Goal: Obtain resource: Obtain resource

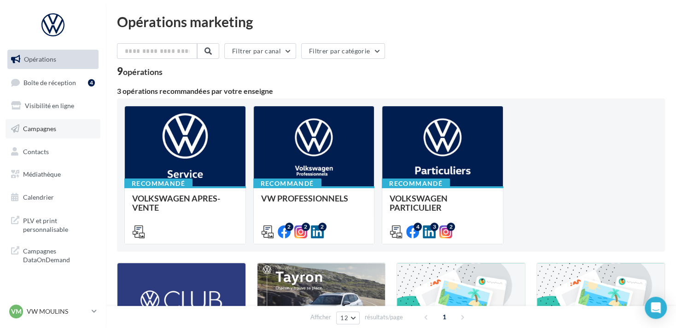
click at [46, 121] on link "Campagnes" at bounding box center [53, 128] width 95 height 19
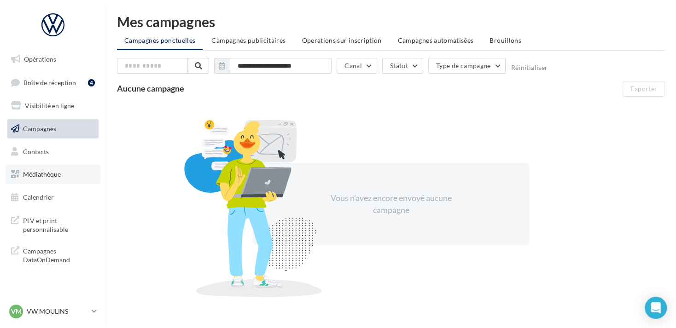
click at [52, 175] on span "Médiathèque" at bounding box center [42, 174] width 38 height 8
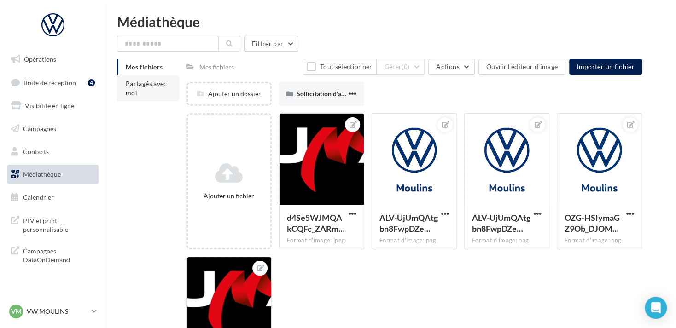
click at [170, 84] on li "Partagés avec moi" at bounding box center [148, 89] width 62 height 26
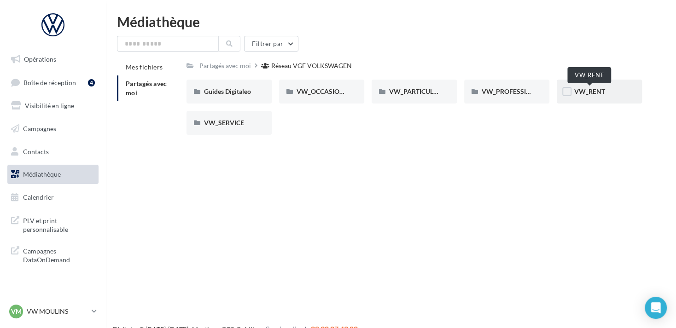
click at [589, 90] on span "VW_RENT" at bounding box center [589, 91] width 31 height 8
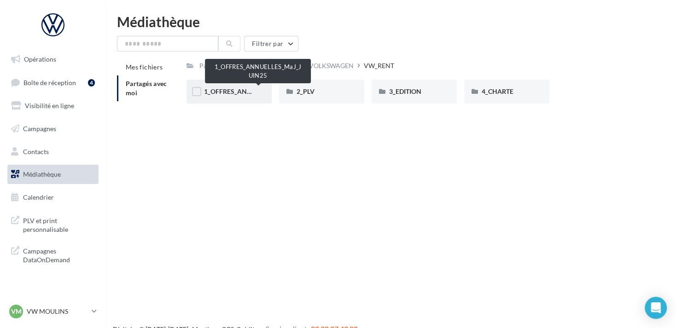
click at [244, 88] on span "1_OFFRES_ANNUELLES_MaJ_JUIN25" at bounding box center [258, 91] width 109 height 8
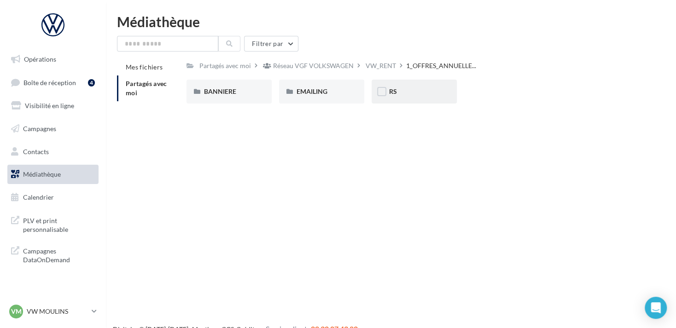
click at [419, 88] on div "RS" at bounding box center [414, 91] width 50 height 9
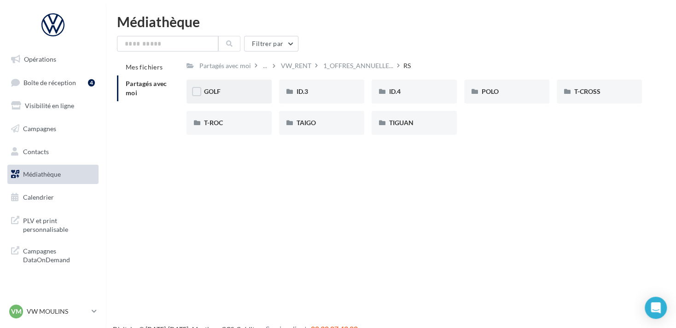
click at [232, 87] on div "GOLF" at bounding box center [229, 91] width 50 height 9
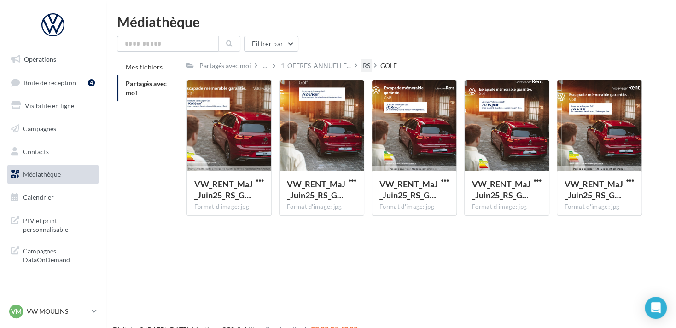
click at [364, 67] on div "RS" at bounding box center [366, 65] width 7 height 9
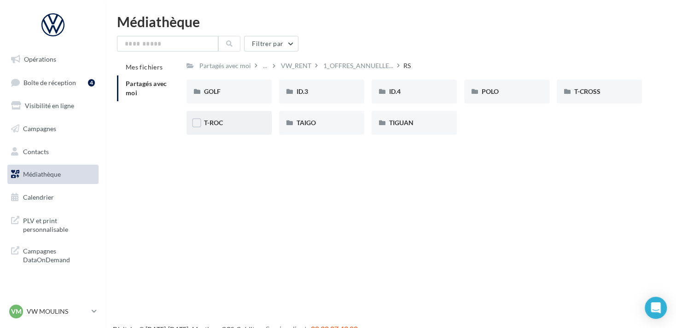
click at [224, 126] on div "T-ROC" at bounding box center [229, 122] width 50 height 9
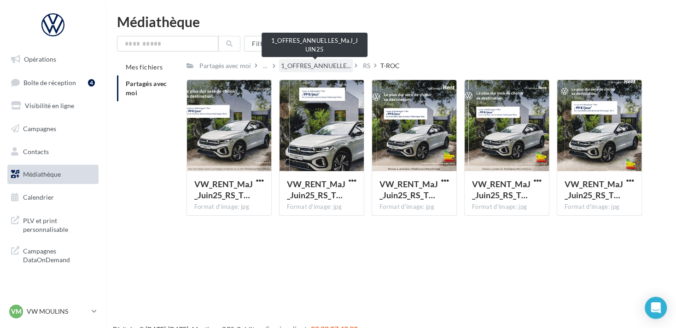
click at [321, 67] on span "1_OFFRES_ANNUELLE..." at bounding box center [316, 65] width 70 height 9
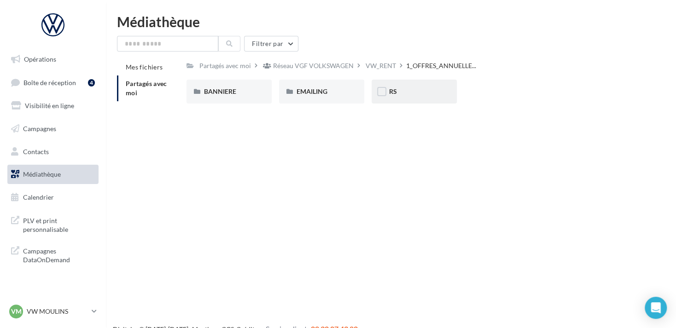
click at [391, 95] on span "RS" at bounding box center [393, 91] width 8 height 8
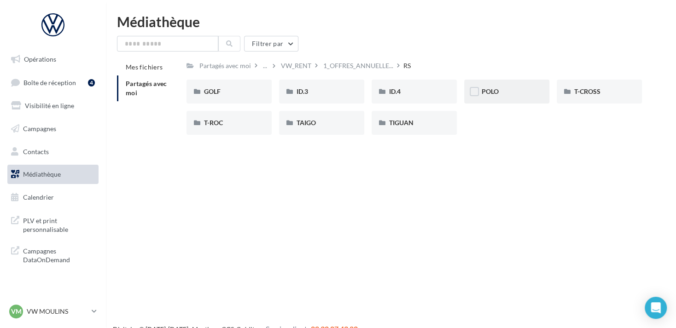
click at [502, 97] on div "POLO" at bounding box center [506, 92] width 85 height 24
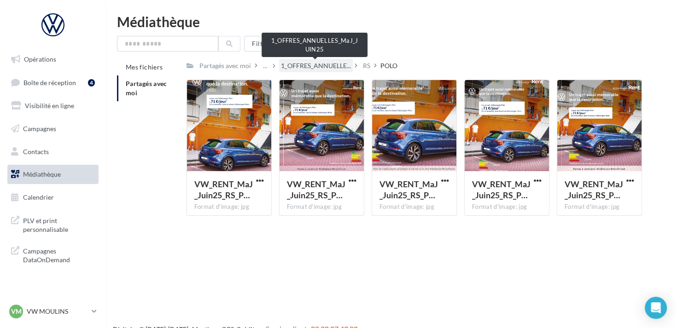
click at [334, 68] on span "1_OFFRES_ANNUELLE..." at bounding box center [316, 65] width 70 height 9
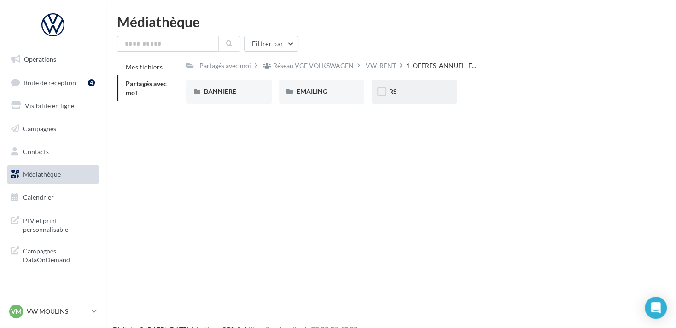
click at [407, 93] on div "RS" at bounding box center [414, 91] width 50 height 9
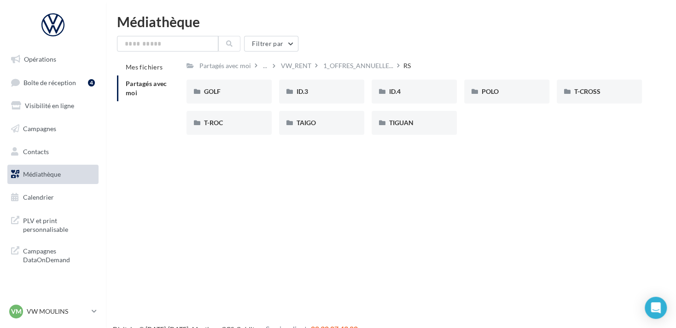
click at [61, 181] on link "Médiathèque" at bounding box center [53, 174] width 95 height 19
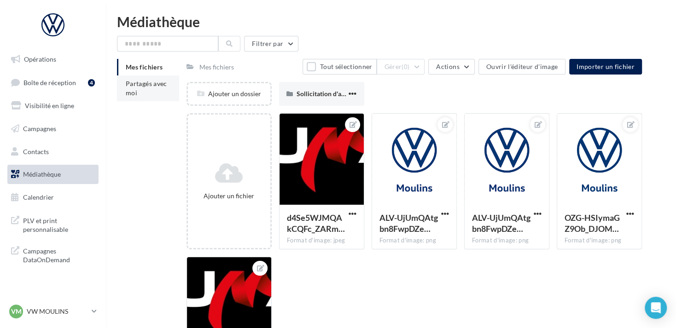
click at [150, 86] on span "Partagés avec moi" at bounding box center [146, 88] width 41 height 17
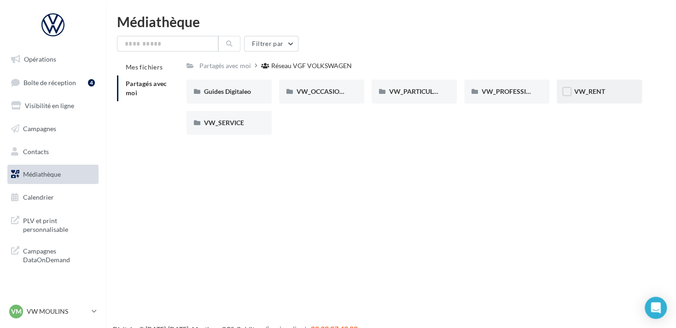
click at [587, 97] on div "VW_RENT" at bounding box center [599, 92] width 85 height 24
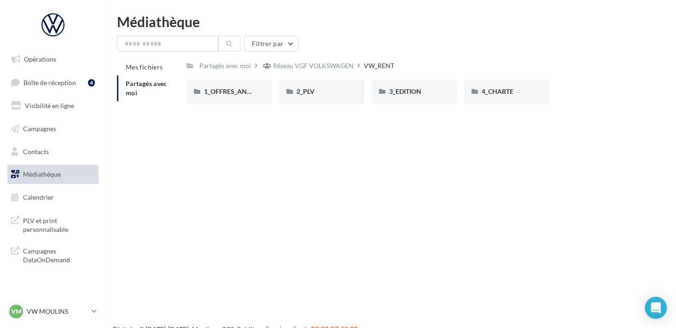
click at [141, 83] on span "Partagés avec moi" at bounding box center [146, 88] width 41 height 17
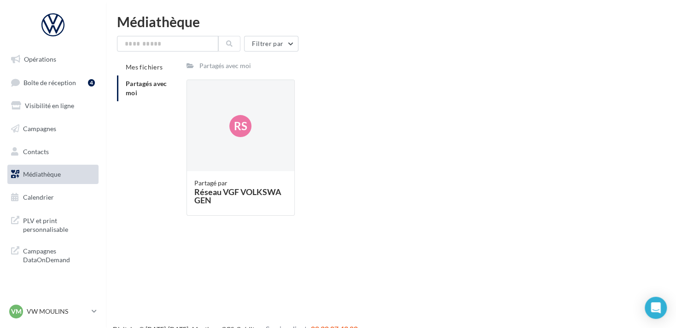
click at [146, 89] on li "Partagés avec moi" at bounding box center [148, 89] width 62 height 26
click at [154, 58] on div "Filtrer par Mes fichiers Partagés avec moi Partagés avec moi Rs Partagé par Rés…" at bounding box center [391, 129] width 548 height 187
click at [153, 66] on span "Mes fichiers" at bounding box center [144, 67] width 37 height 8
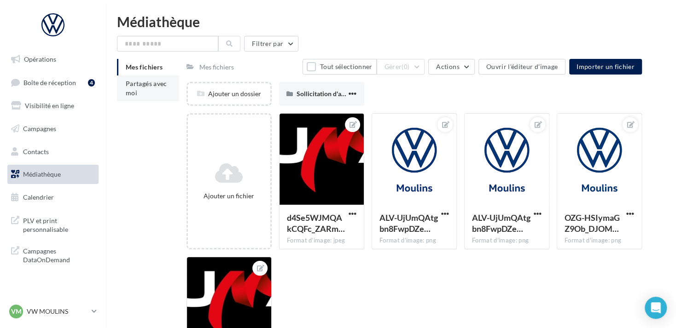
click at [151, 83] on span "Partagés avec moi" at bounding box center [146, 88] width 41 height 17
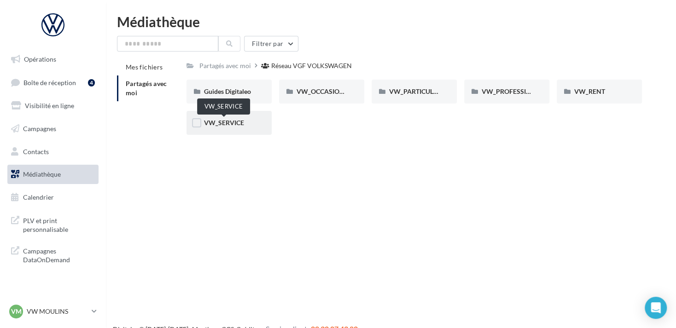
click at [216, 121] on span "VW_SERVICE" at bounding box center [224, 123] width 40 height 8
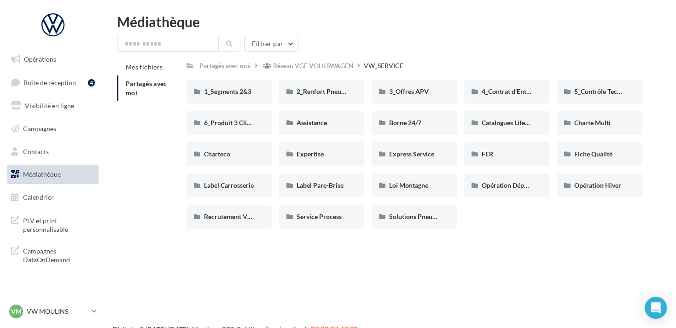
click at [156, 87] on li "Partagés avec moi" at bounding box center [148, 89] width 62 height 26
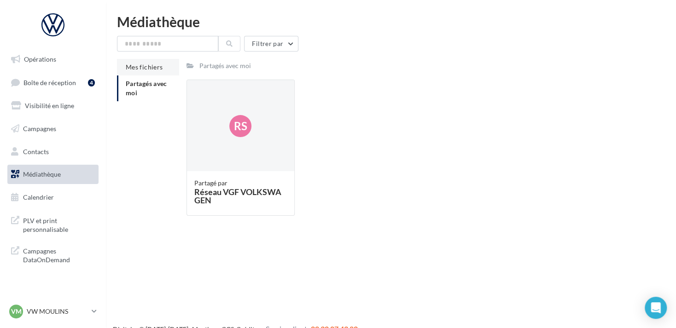
click at [148, 59] on li "Mes fichiers" at bounding box center [148, 67] width 62 height 17
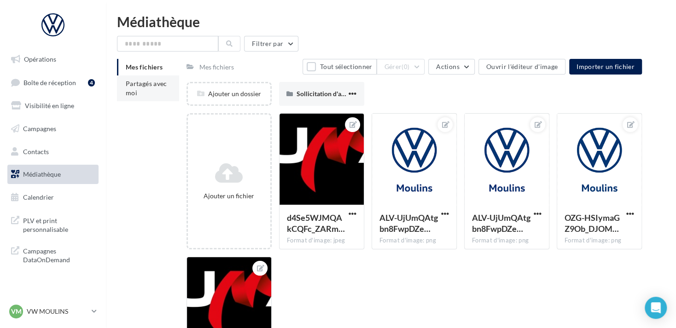
click at [150, 83] on span "Partagés avec moi" at bounding box center [146, 88] width 41 height 17
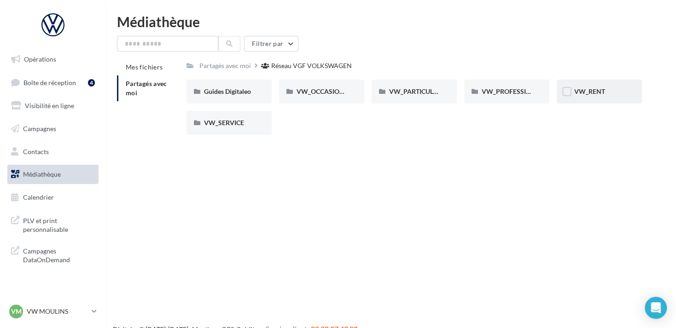
click at [602, 99] on div "VW_RENT" at bounding box center [599, 92] width 85 height 24
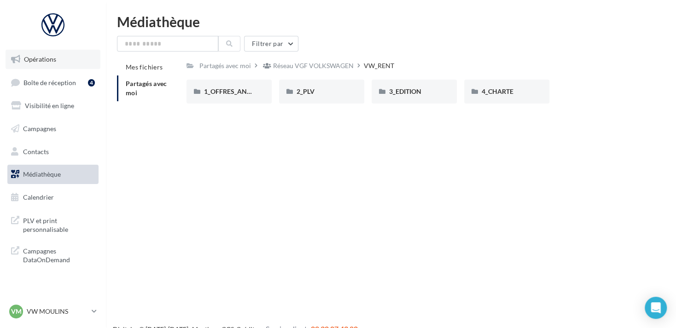
click at [61, 59] on link "Opérations" at bounding box center [53, 59] width 95 height 19
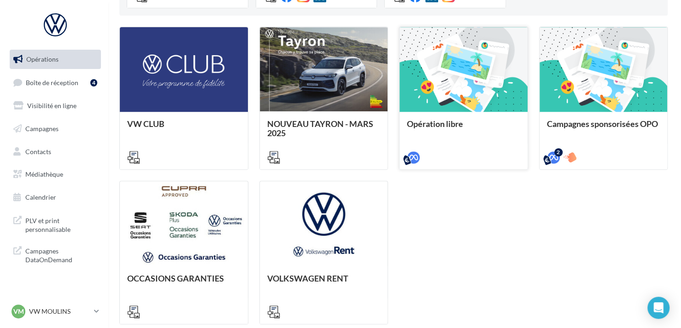
scroll to position [309, 0]
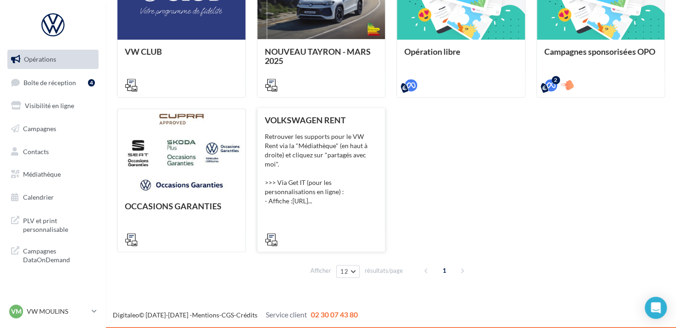
click at [328, 204] on div "VOLKSWAGEN RENT Retrouver les supports pour le VW Rent via la "Médiathèque" (en…" at bounding box center [321, 180] width 113 height 128
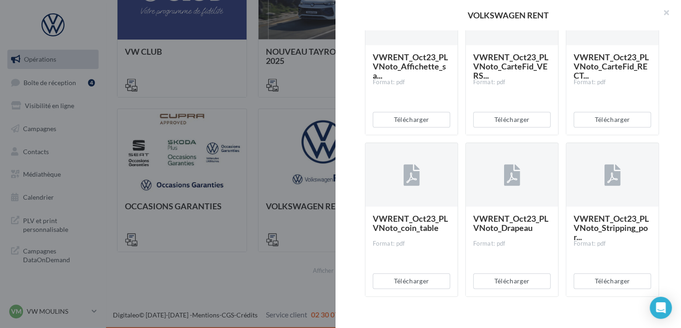
scroll to position [276, 0]
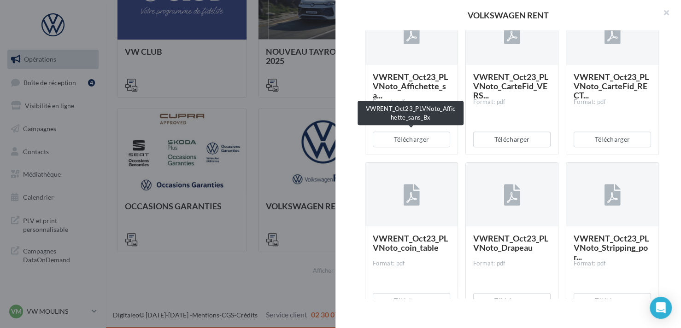
click at [411, 100] on span "VWRENT_Oct23_PLVNoto_Affichette_sa..." at bounding box center [410, 86] width 75 height 29
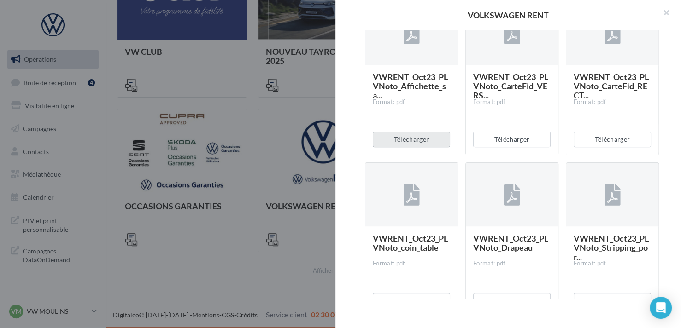
drag, startPoint x: 418, startPoint y: 201, endPoint x: 397, endPoint y: 217, distance: 26.2
click at [415, 147] on button "Télécharger" at bounding box center [411, 140] width 77 height 16
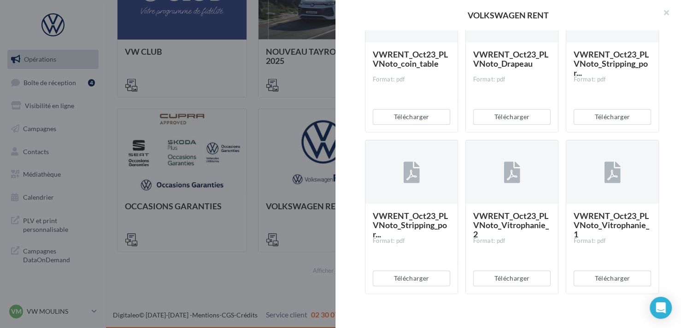
scroll to position [528, 0]
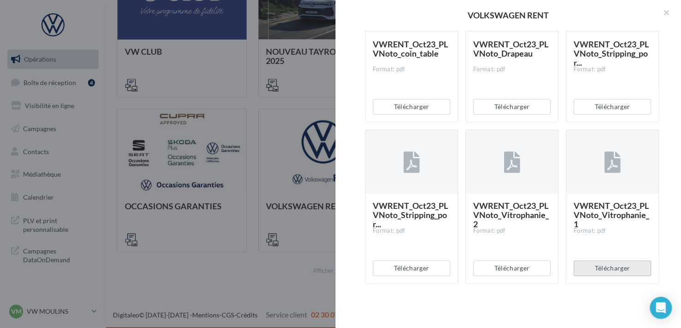
click at [592, 270] on button "Télécharger" at bounding box center [611, 269] width 77 height 16
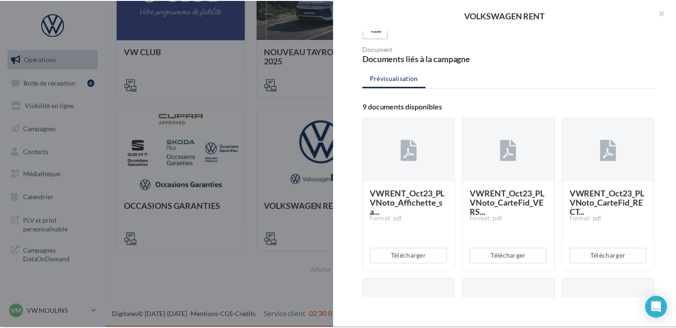
scroll to position [67, 0]
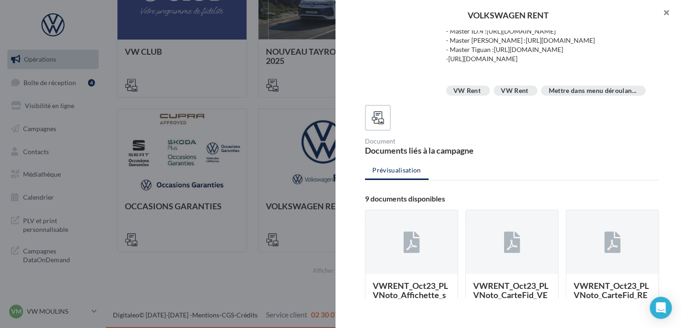
click at [664, 15] on button "button" at bounding box center [662, 14] width 37 height 28
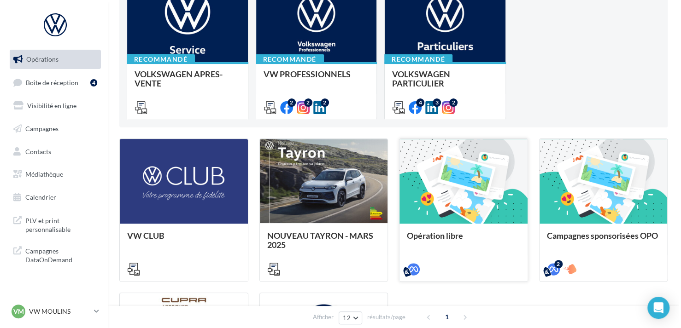
scroll to position [32, 0]
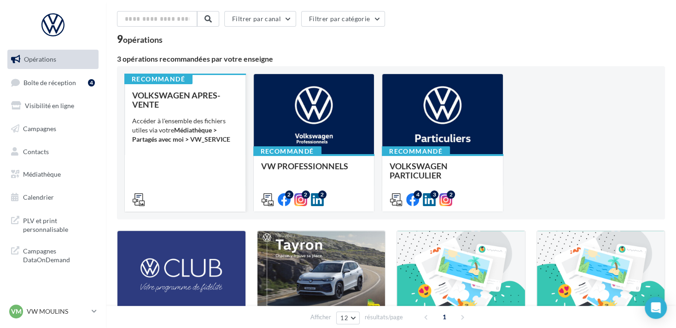
click at [155, 164] on div "VOLKSWAGEN APRES-VENTE Accéder à l'ensemble des fichiers utiles via votre Média…" at bounding box center [185, 147] width 106 height 113
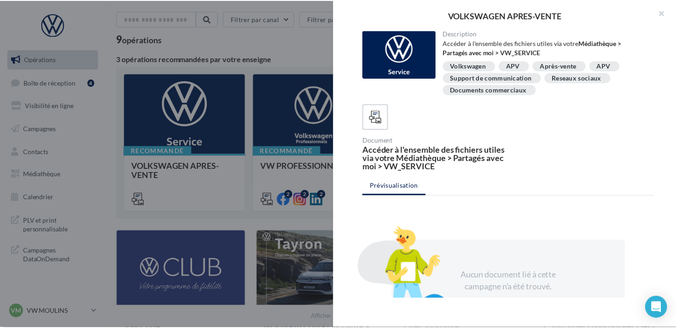
scroll to position [60, 0]
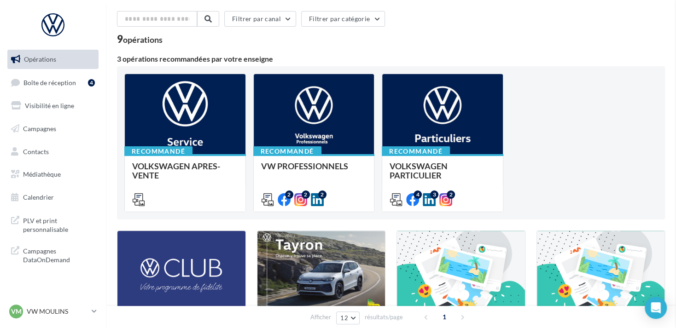
click at [51, 182] on link "Médiathèque" at bounding box center [53, 174] width 95 height 19
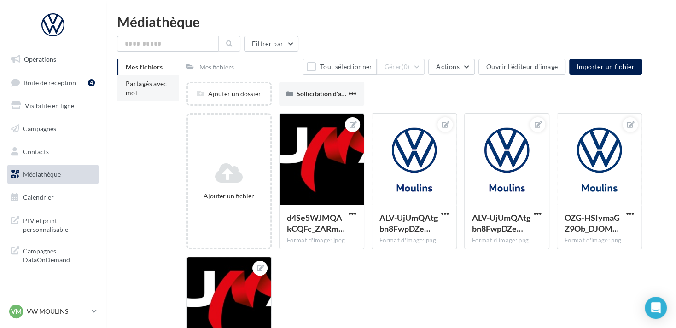
click at [164, 90] on li "Partagés avec moi" at bounding box center [148, 89] width 62 height 26
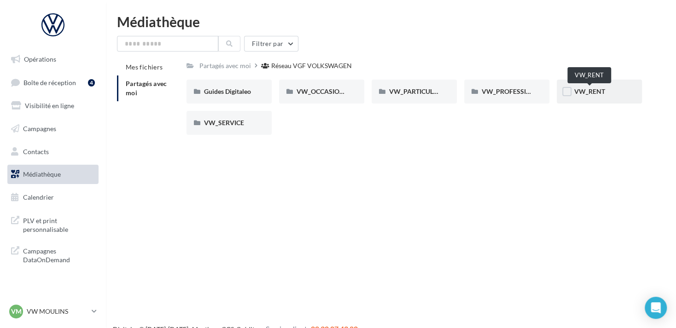
click at [595, 93] on span "VW_RENT" at bounding box center [589, 91] width 31 height 8
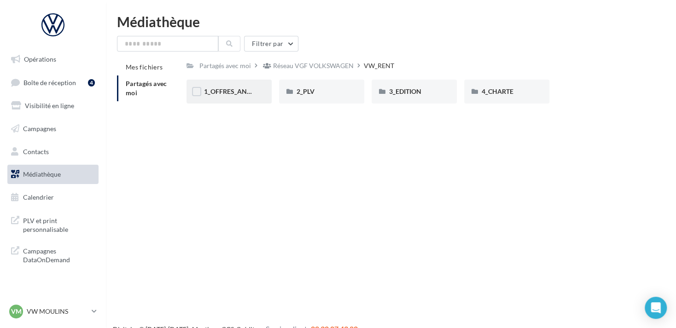
click at [240, 99] on div "1_OFFRES_ANNUELLES_MaJ_JUIN25" at bounding box center [229, 92] width 85 height 24
click at [420, 96] on div "RS" at bounding box center [414, 91] width 50 height 9
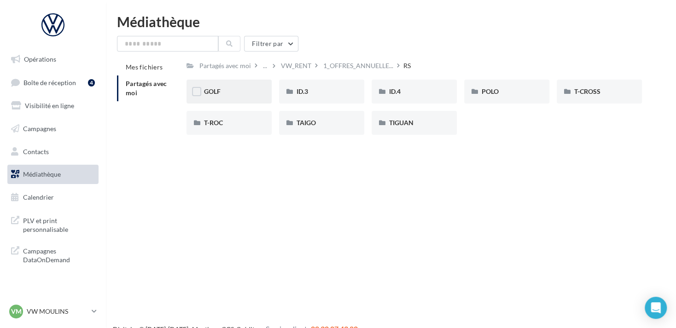
click at [265, 97] on div "GOLF" at bounding box center [229, 92] width 85 height 24
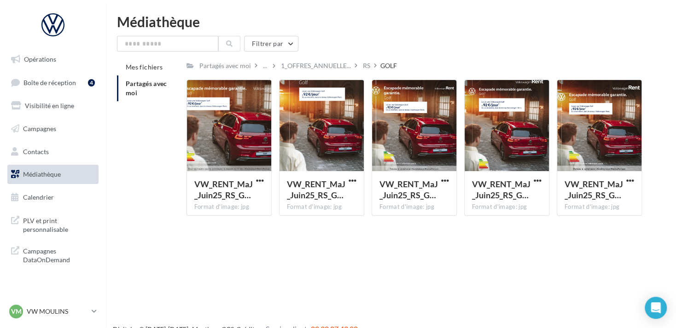
click at [363, 67] on div "RS" at bounding box center [366, 65] width 7 height 9
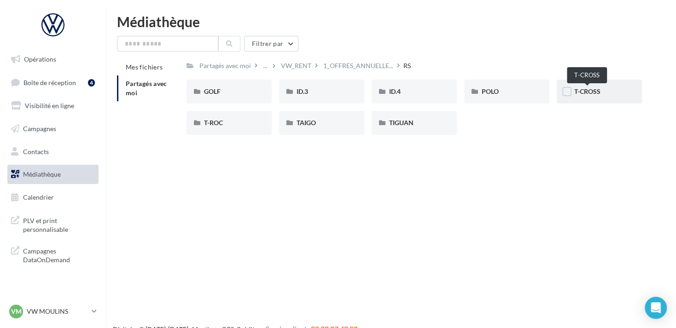
click at [596, 93] on span "T-CROSS" at bounding box center [587, 91] width 26 height 8
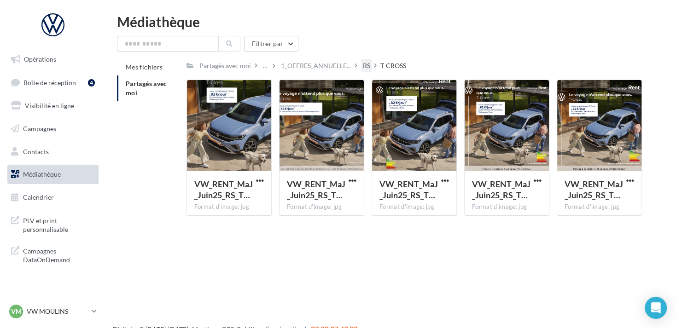
click at [365, 67] on div "RS" at bounding box center [366, 65] width 7 height 9
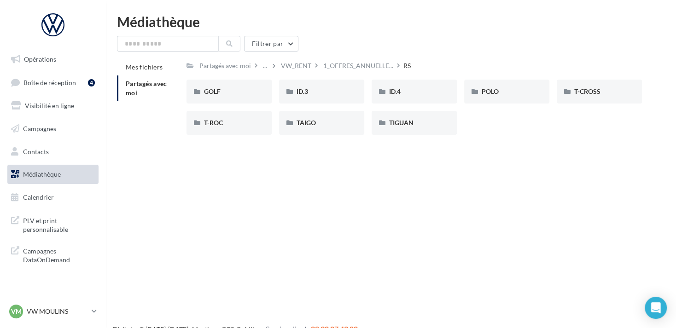
click at [317, 79] on div "Partagés avec moi ... VW_RENT 1_OFFRES_ANNUELLE... RS Rs Partagé par Réseau VGF…" at bounding box center [414, 100] width 455 height 83
click at [314, 92] on div "ID.3" at bounding box center [322, 91] width 50 height 9
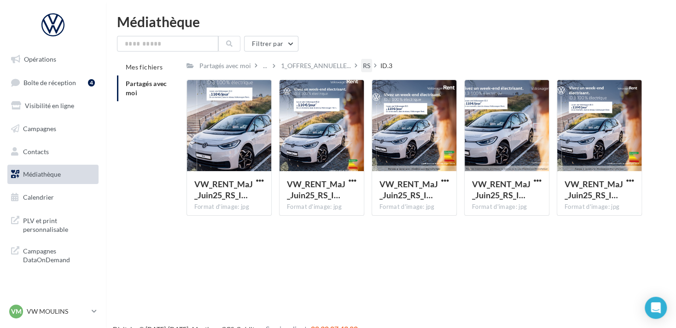
click at [364, 70] on div "RS" at bounding box center [366, 65] width 7 height 9
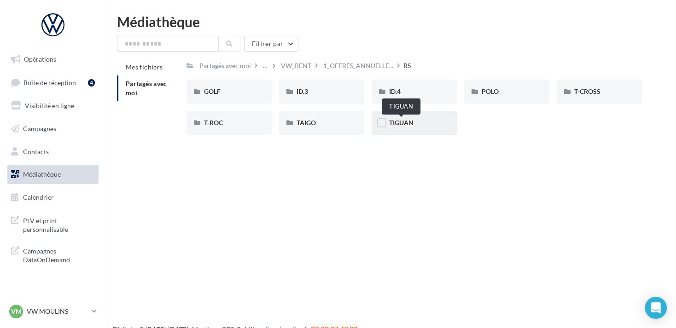
click at [396, 124] on span "TIGUAN" at bounding box center [401, 123] width 24 height 8
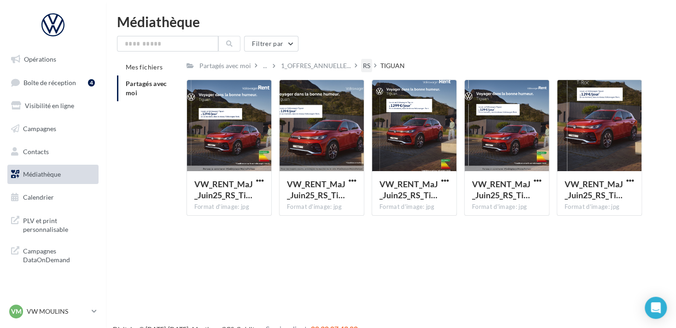
click at [369, 68] on div "RS" at bounding box center [366, 65] width 11 height 13
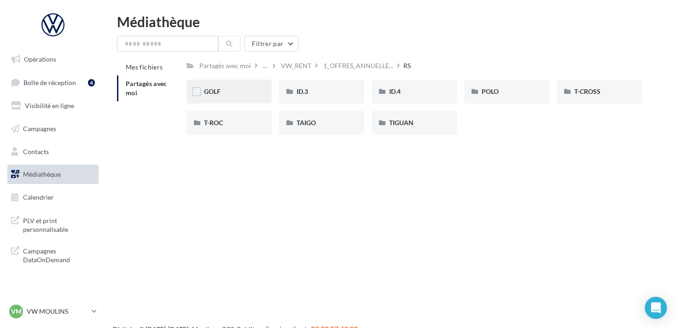
click at [209, 86] on div "GOLF" at bounding box center [229, 92] width 85 height 24
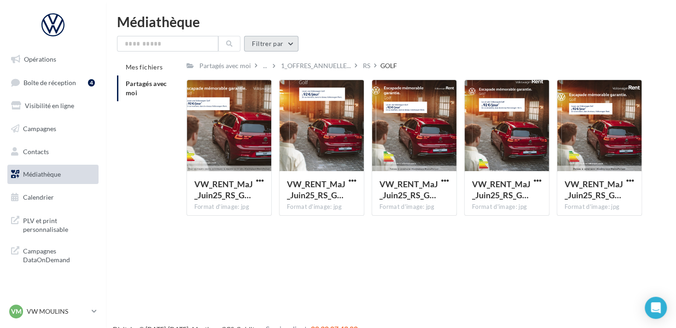
click at [272, 40] on button "Filtrer par" at bounding box center [271, 44] width 54 height 16
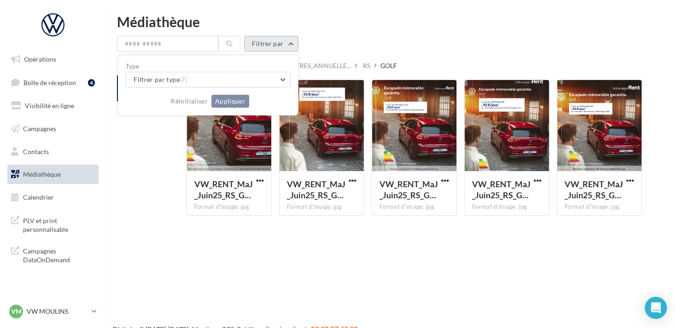
click at [272, 40] on button "Filtrer par" at bounding box center [271, 44] width 54 height 16
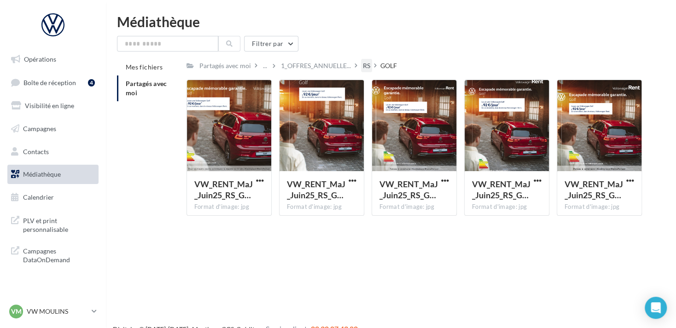
drag, startPoint x: 366, startPoint y: 64, endPoint x: 362, endPoint y: 73, distance: 9.1
click at [365, 64] on div "RS" at bounding box center [366, 65] width 7 height 9
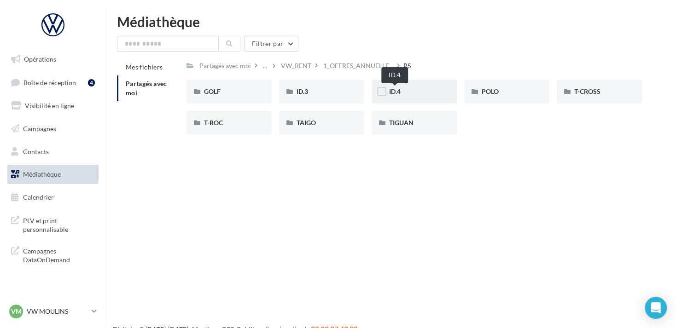
click at [397, 92] on span "ID.4" at bounding box center [395, 91] width 12 height 8
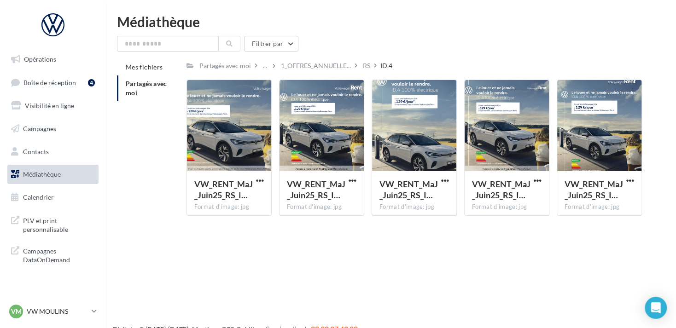
click at [363, 68] on div "RS" at bounding box center [366, 65] width 7 height 9
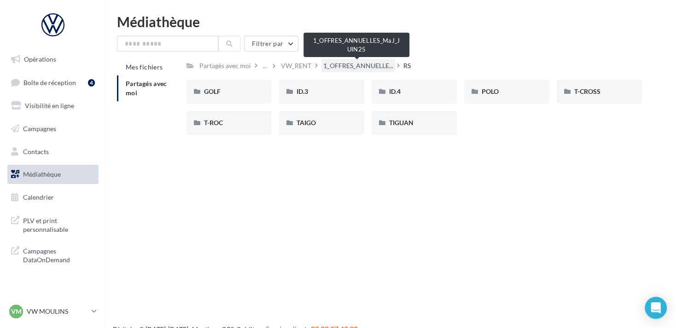
click at [357, 64] on span "1_OFFRES_ANNUELLE..." at bounding box center [358, 65] width 70 height 9
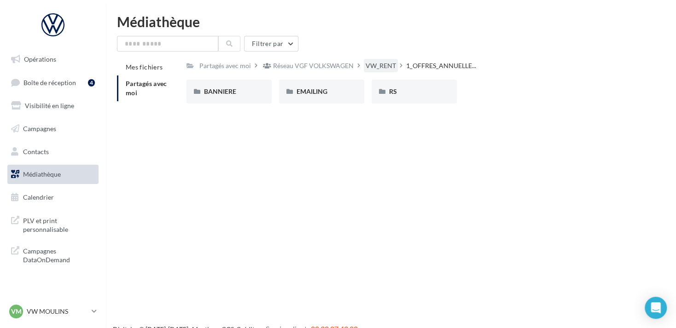
click at [374, 69] on div "VW_RENT" at bounding box center [381, 65] width 30 height 9
click at [447, 91] on div "3_EDITION" at bounding box center [414, 92] width 85 height 24
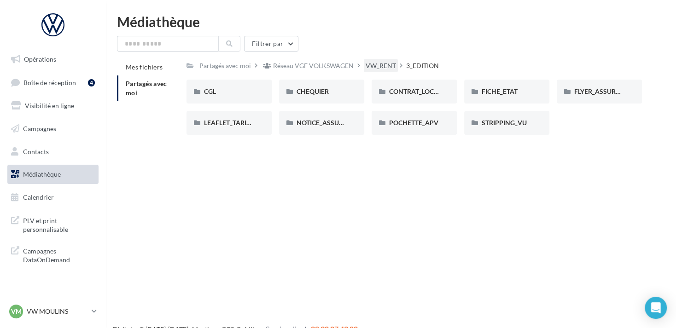
click at [369, 67] on div "VW_RENT" at bounding box center [381, 65] width 30 height 9
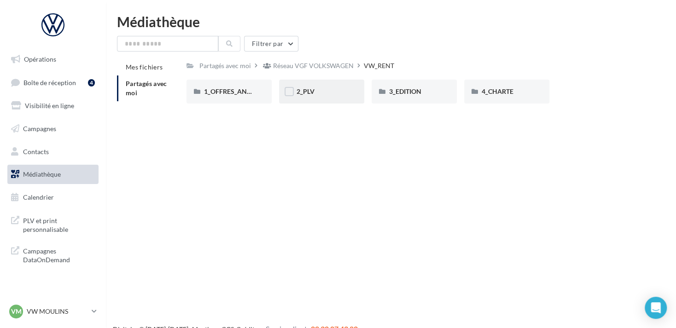
click at [315, 94] on div "2_PLV" at bounding box center [322, 91] width 50 height 9
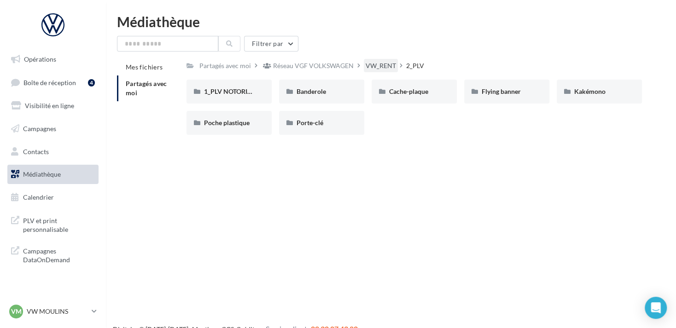
click at [379, 69] on div "VW_RENT" at bounding box center [381, 65] width 30 height 9
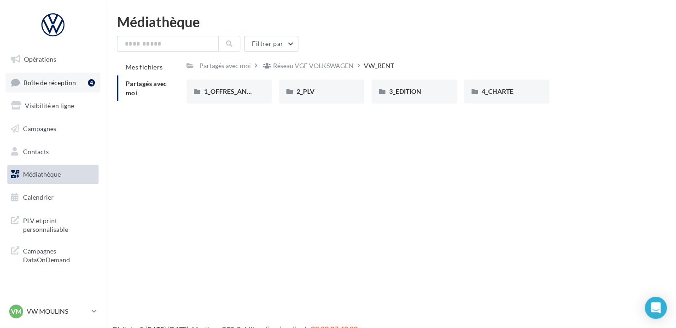
click at [79, 86] on link "Boîte de réception 4" at bounding box center [53, 83] width 95 height 20
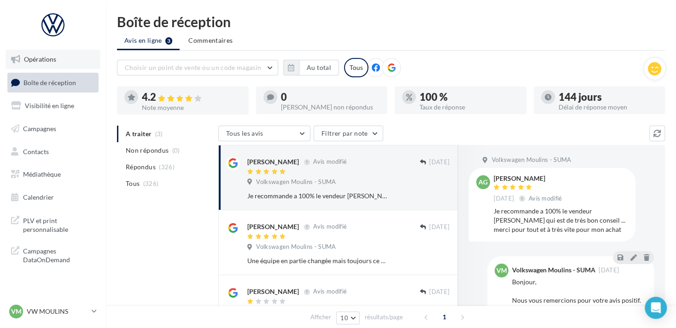
click at [87, 64] on link "Opérations" at bounding box center [53, 59] width 95 height 19
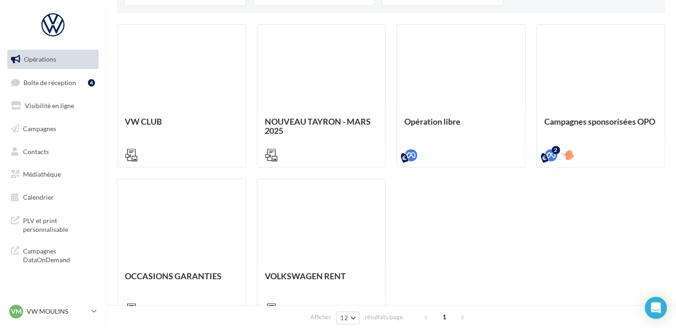
scroll to position [309, 0]
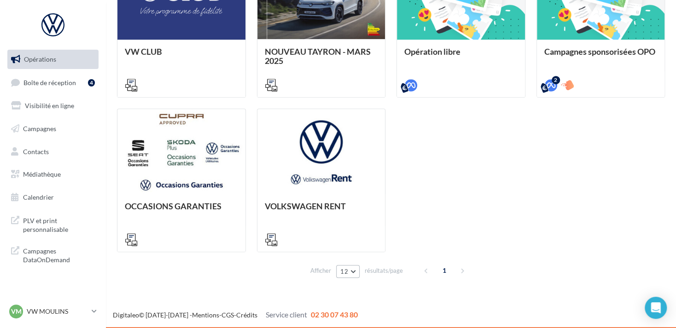
click at [355, 277] on button "12" at bounding box center [347, 271] width 23 height 13
click at [468, 202] on div "VW CLUB NOUVEAU TAYRON - [DATE] [URL][DOMAIN_NAME] [URL][DOMAIN_NAME] [URL][DOM…" at bounding box center [391, 103] width 548 height 298
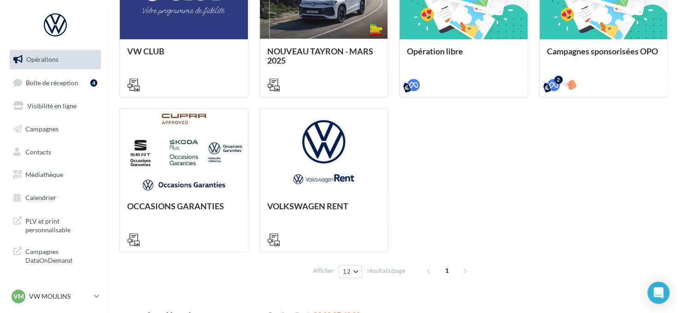
scroll to position [324, 0]
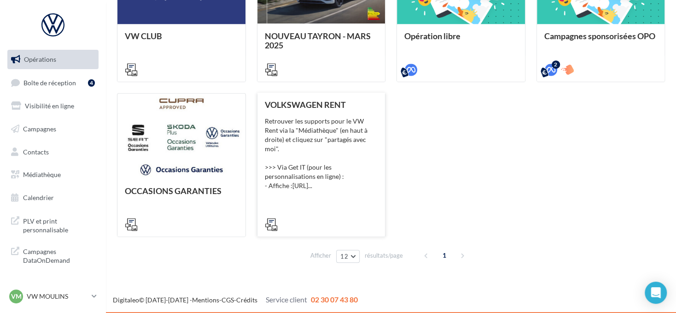
click at [340, 200] on div "VOLKSWAGEN RENT Retrouver les supports pour le VW Rent via la "Médiathèque" (en…" at bounding box center [321, 164] width 113 height 128
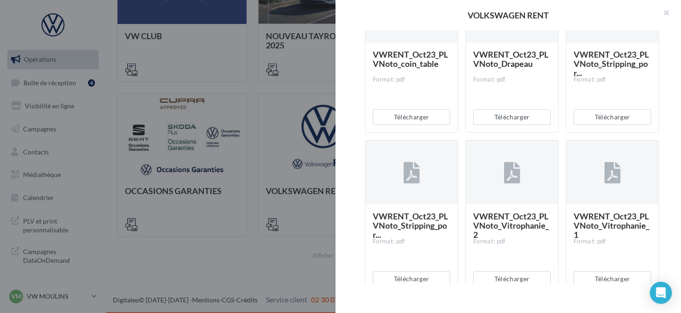
scroll to position [543, 0]
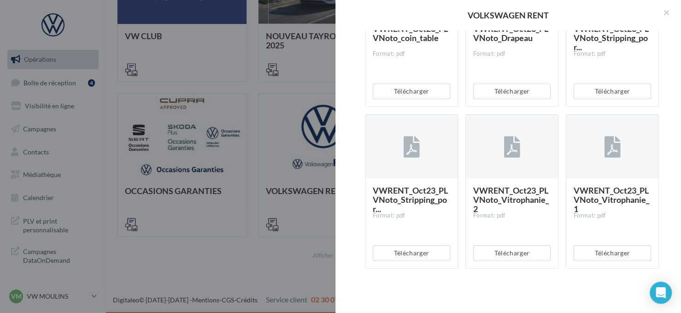
click at [501, 43] on div "VWRENT_Oct23_PLVNoto_Drapeau Format: pdf" at bounding box center [511, 61] width 77 height 74
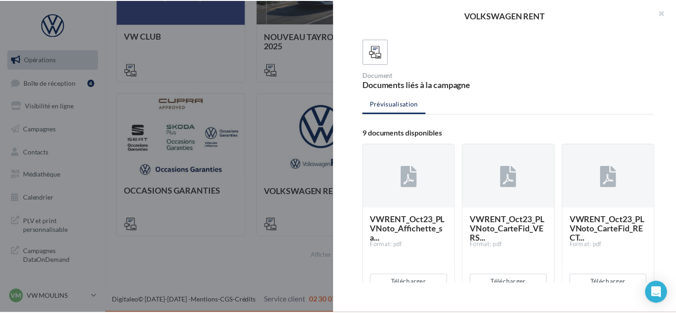
scroll to position [129, 0]
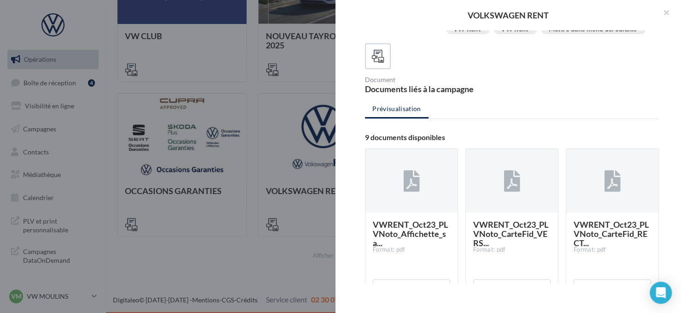
click at [117, 274] on div "VOLKSWAGEN RENT Description Retrouver les supports pour le VW Rent via la "Médi…" at bounding box center [393, 274] width 553 height 0
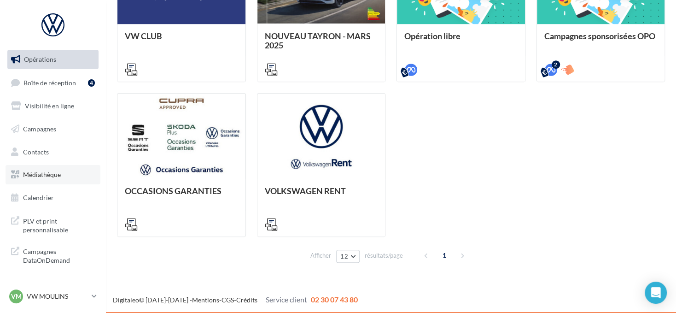
click at [42, 174] on span "Médiathèque" at bounding box center [42, 174] width 38 height 8
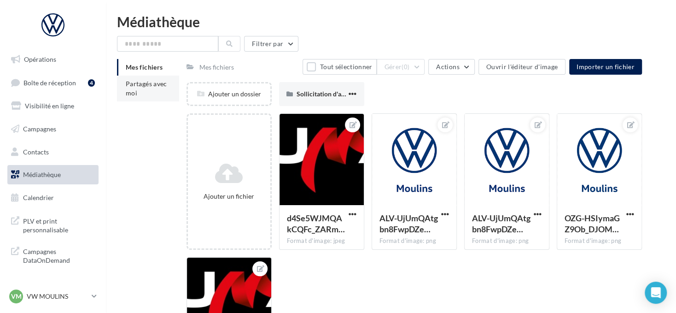
click at [162, 89] on li "Partagés avec moi" at bounding box center [148, 89] width 62 height 26
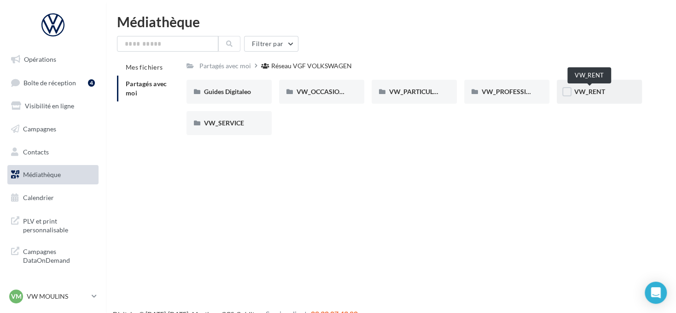
click at [595, 91] on span "VW_RENT" at bounding box center [589, 91] width 31 height 8
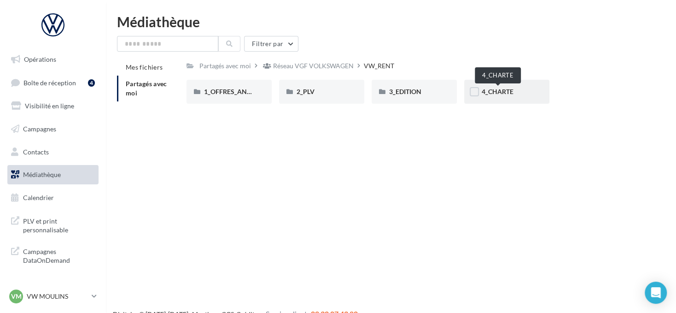
click at [507, 92] on span "4_CHARTE" at bounding box center [498, 91] width 32 height 8
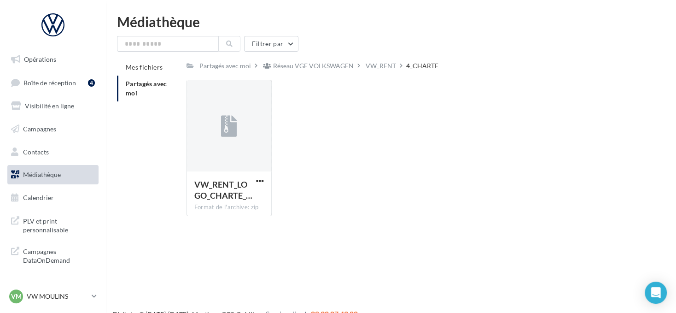
click at [149, 91] on li "Partagés avec moi" at bounding box center [148, 89] width 62 height 26
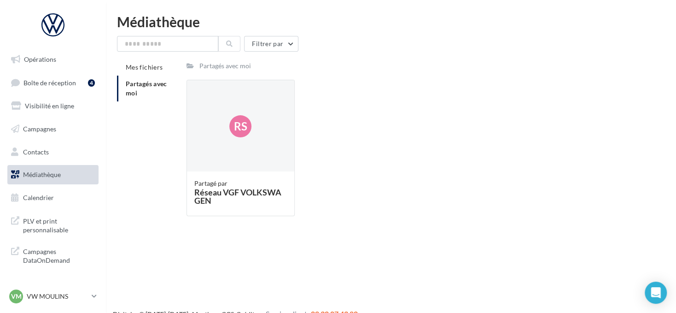
click at [169, 91] on li "Partagés avec moi" at bounding box center [148, 89] width 62 height 26
click at [209, 185] on div "Partagé par" at bounding box center [240, 183] width 93 height 9
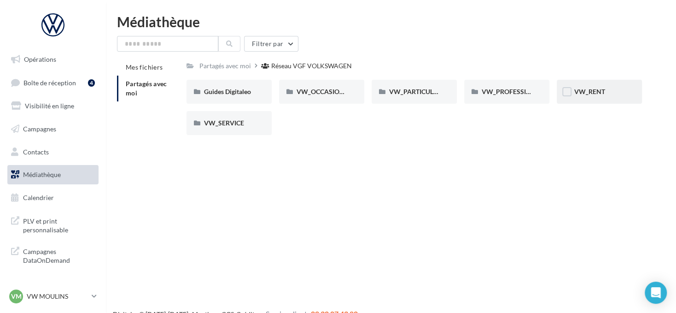
click at [591, 87] on div "VW_RENT" at bounding box center [599, 91] width 50 height 9
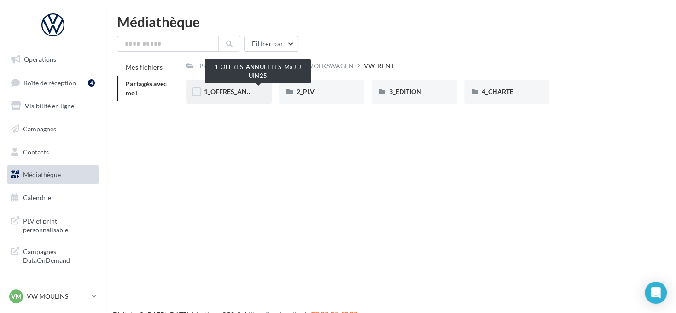
click at [224, 94] on span "1_OFFRES_ANNUELLES_MaJ_JUIN25" at bounding box center [258, 91] width 109 height 8
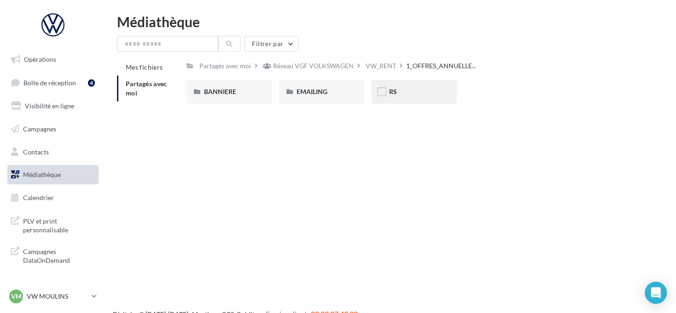
click at [401, 92] on div "RS" at bounding box center [414, 91] width 50 height 9
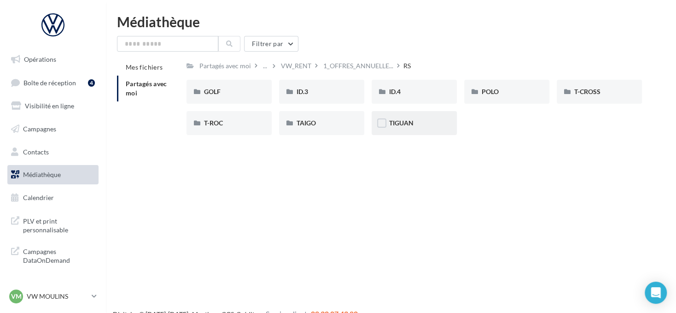
click at [418, 119] on div "TIGUAN" at bounding box center [414, 122] width 50 height 9
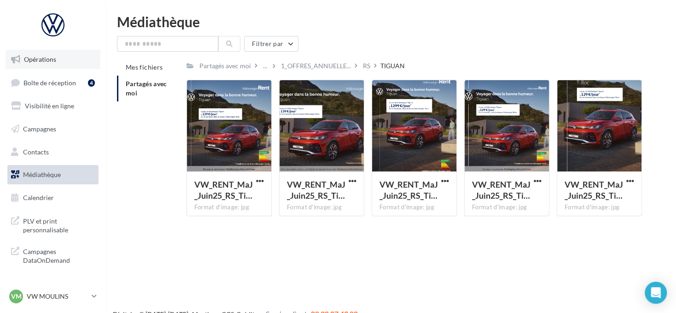
click at [77, 51] on link "Opérations" at bounding box center [53, 59] width 95 height 19
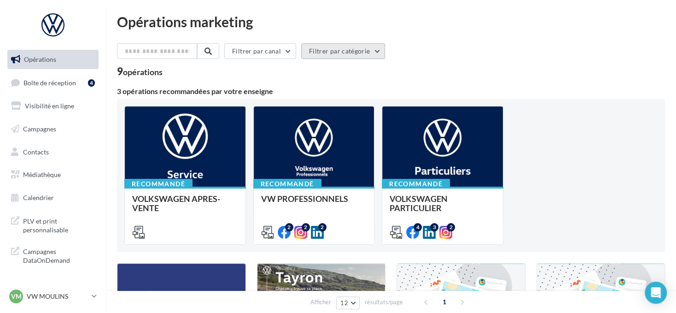
click at [350, 53] on button "Filtrer par catégorie" at bounding box center [343, 51] width 84 height 16
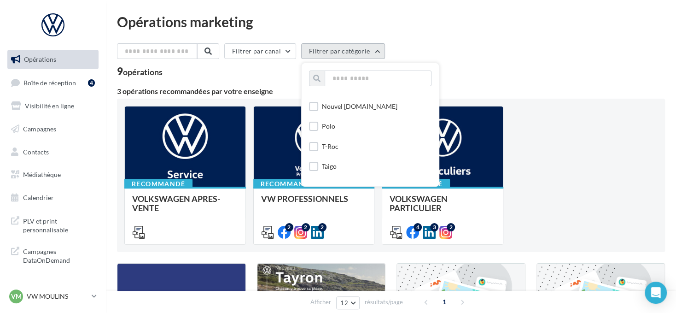
scroll to position [230, 0]
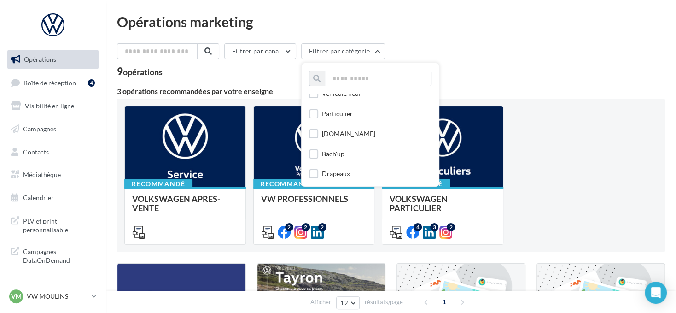
scroll to position [553, 0]
click at [347, 75] on input "text" at bounding box center [378, 78] width 107 height 16
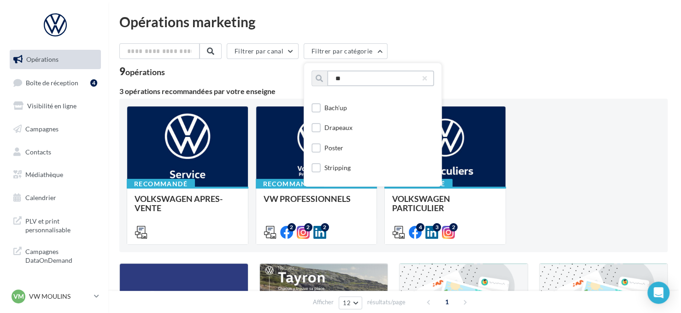
scroll to position [0, 0]
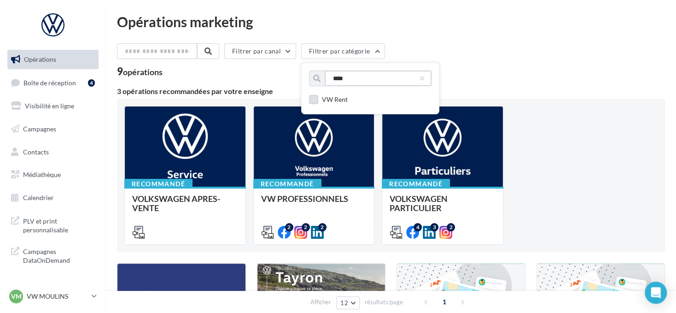
type input "****"
click at [338, 100] on div "VW Rent" at bounding box center [335, 99] width 26 height 9
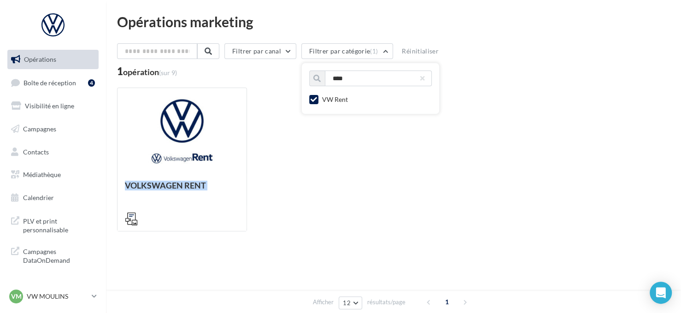
drag, startPoint x: 198, startPoint y: 157, endPoint x: 258, endPoint y: 122, distance: 69.0
click at [252, 127] on div "VOLKSWAGEN RENT Retrouver les supports pour le VW Rent via la "Médiathèque" (en…" at bounding box center [393, 159] width 553 height 144
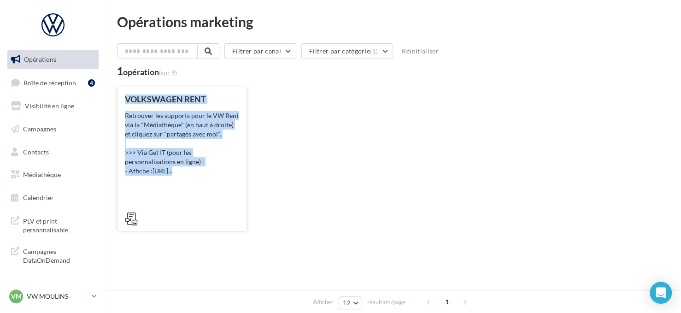
click at [196, 149] on div "Retrouver les supports pour le VW Rent via la "Médiathèque" (en haut à droite) …" at bounding box center [182, 143] width 114 height 64
